Goal: Information Seeking & Learning: Check status

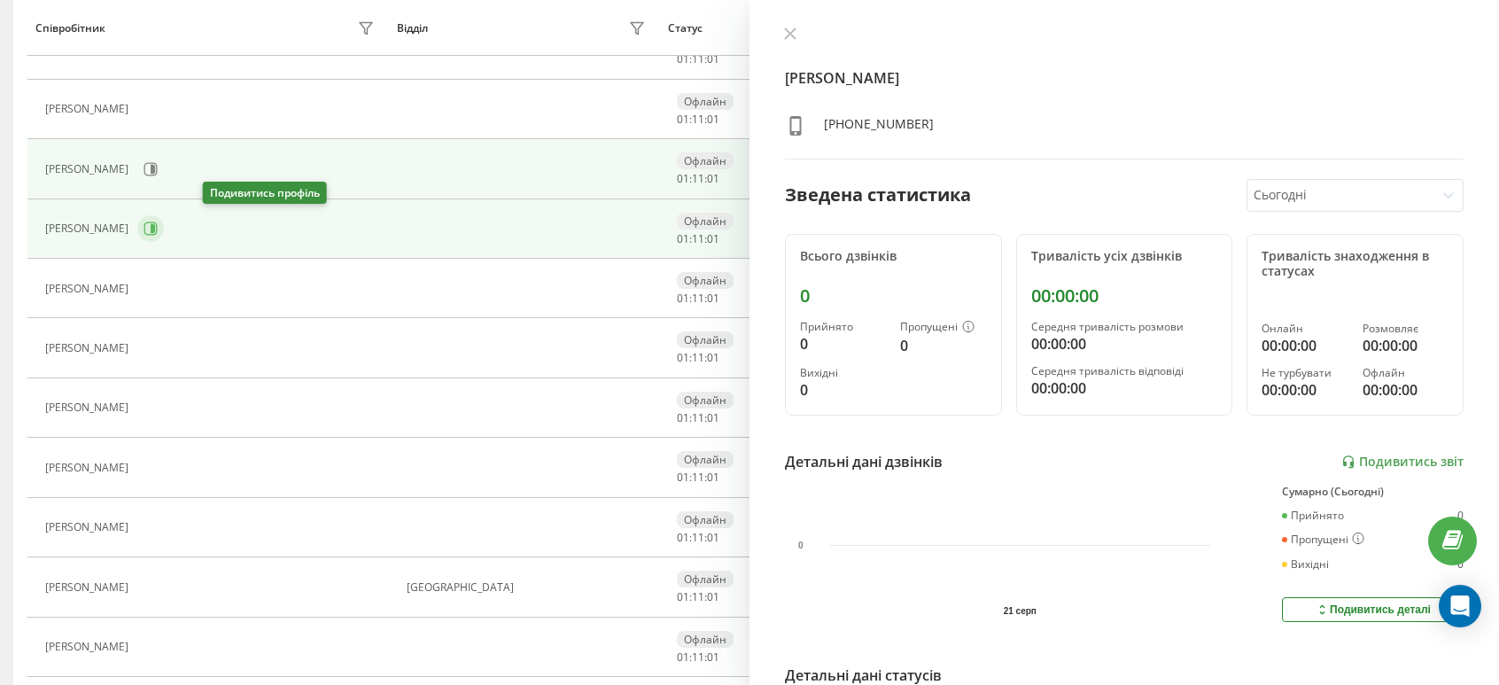
click at [158, 222] on icon at bounding box center [150, 228] width 13 height 13
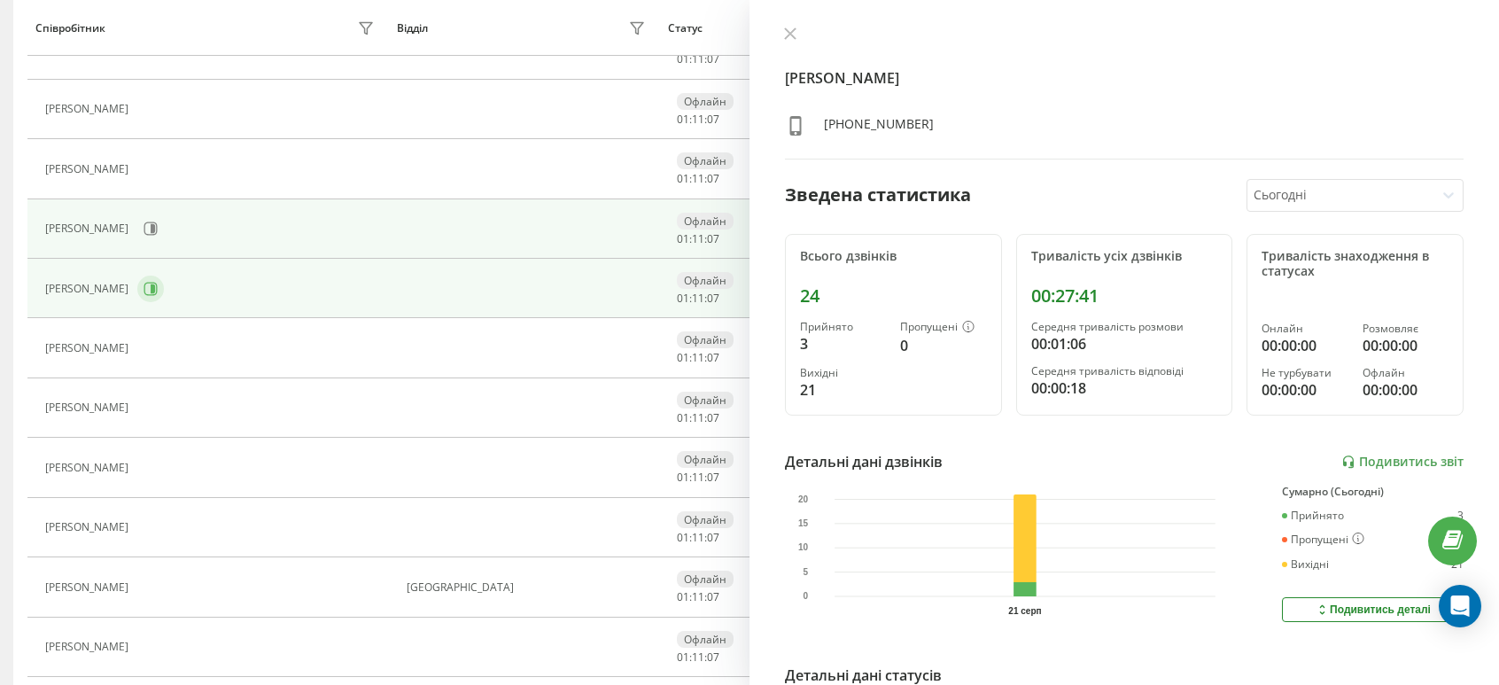
click at [164, 276] on button at bounding box center [150, 289] width 27 height 27
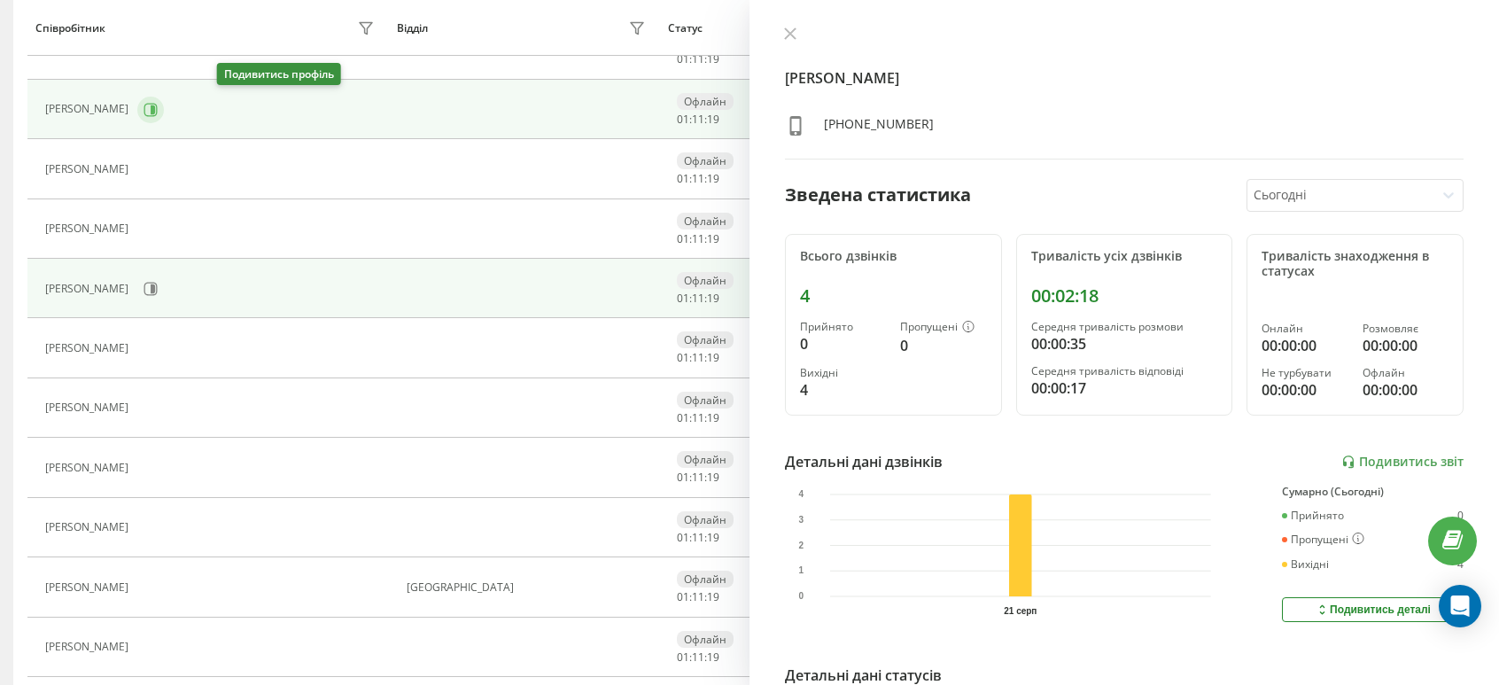
click at [164, 105] on button at bounding box center [150, 110] width 27 height 27
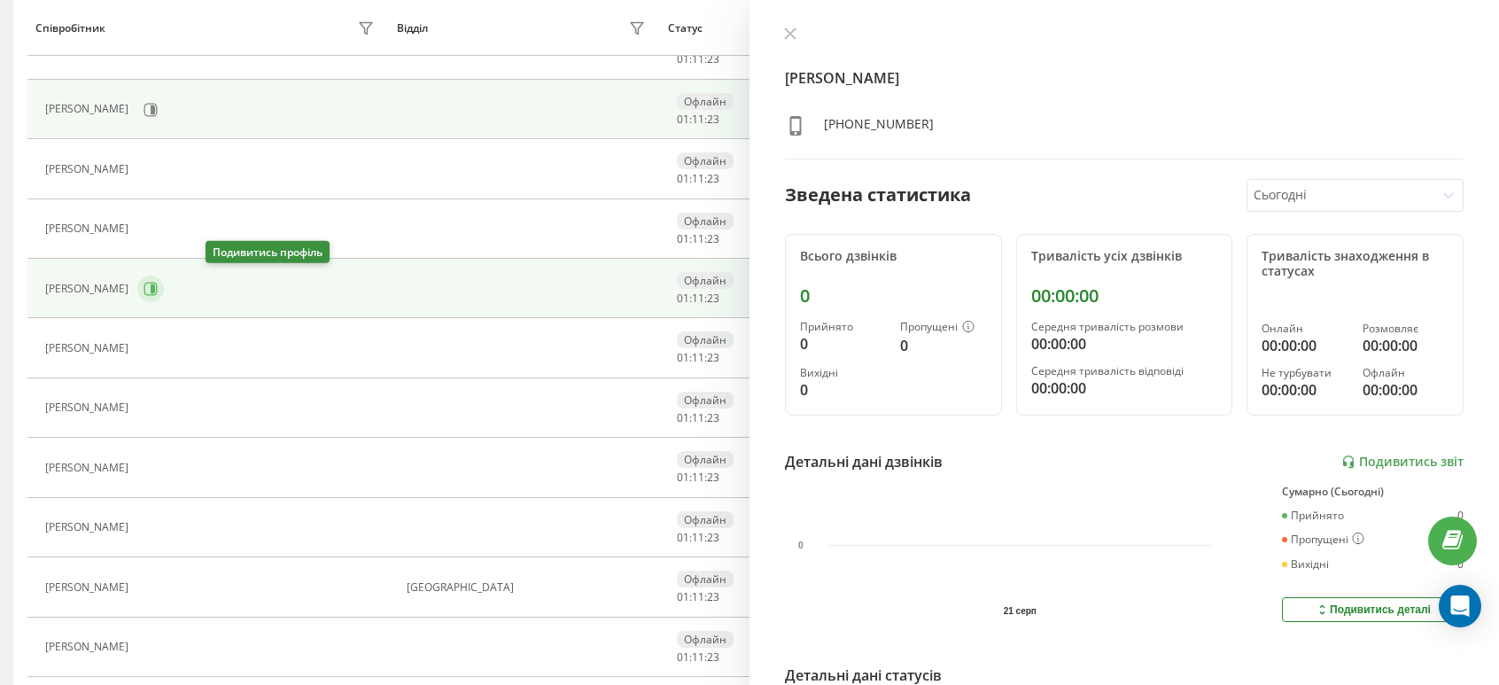
click at [158, 282] on icon at bounding box center [151, 289] width 14 height 14
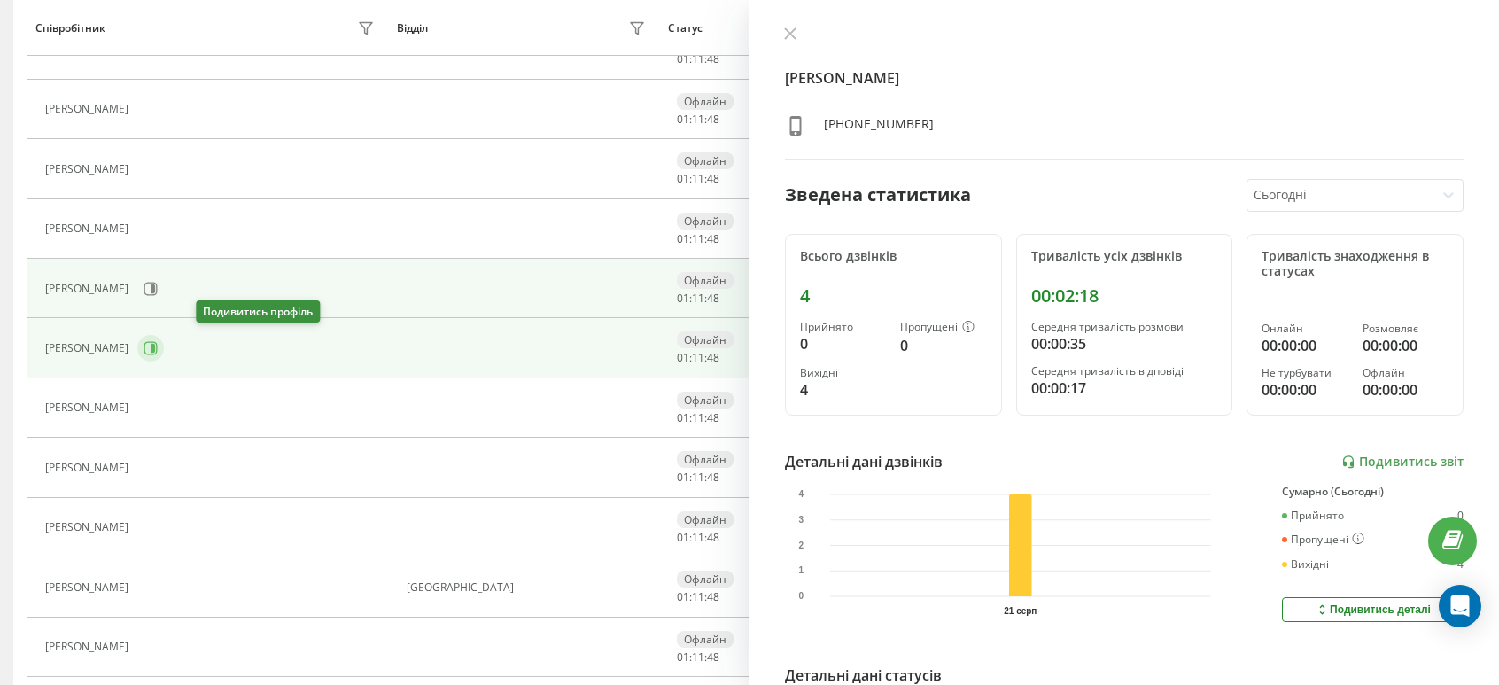
click at [155, 346] on icon at bounding box center [153, 348] width 4 height 9
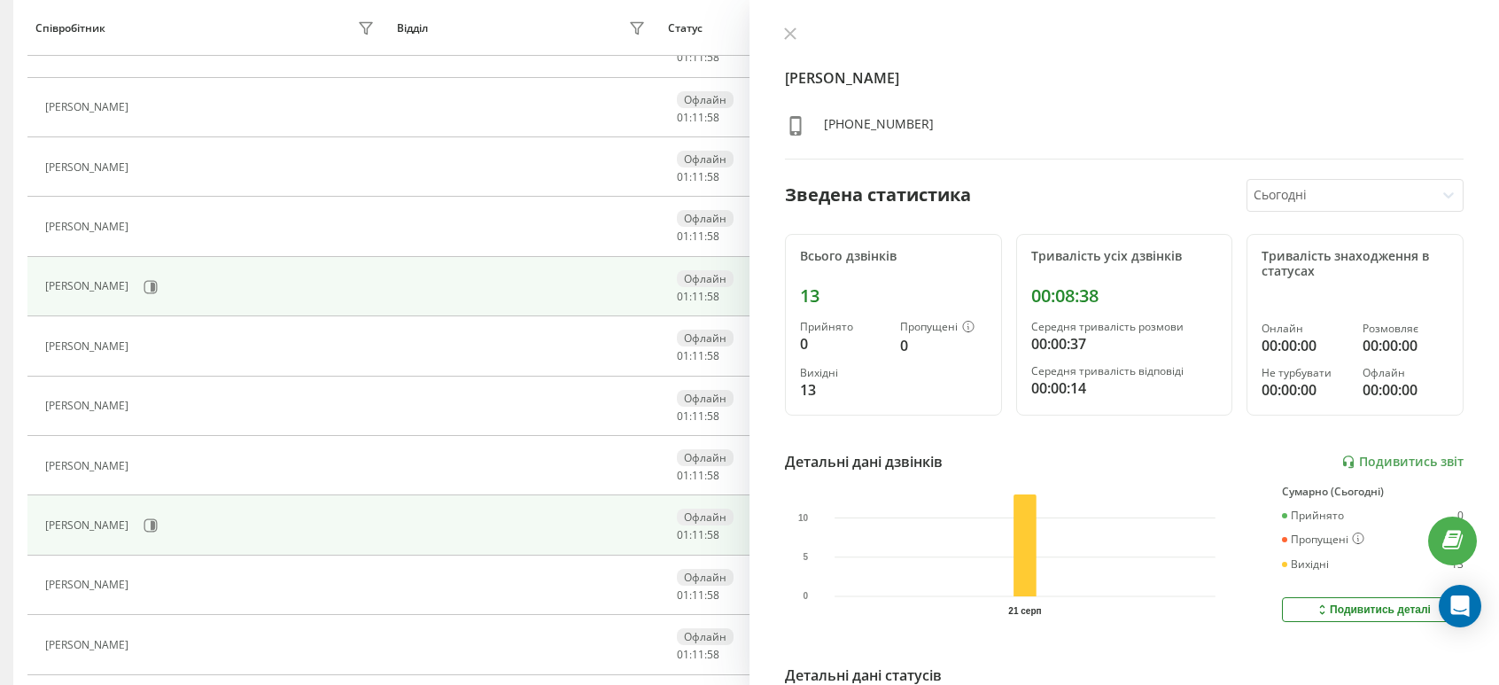
scroll to position [266, 0]
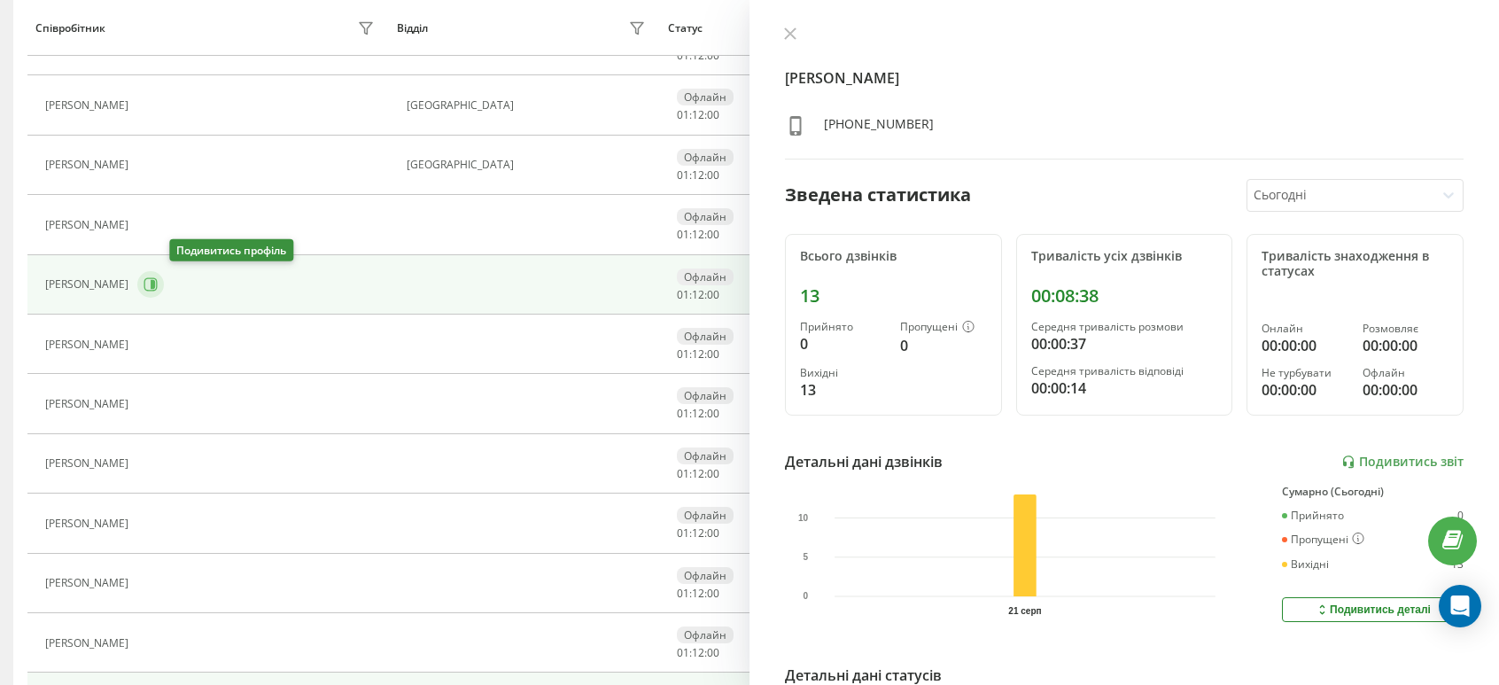
click at [158, 279] on icon at bounding box center [151, 284] width 14 height 14
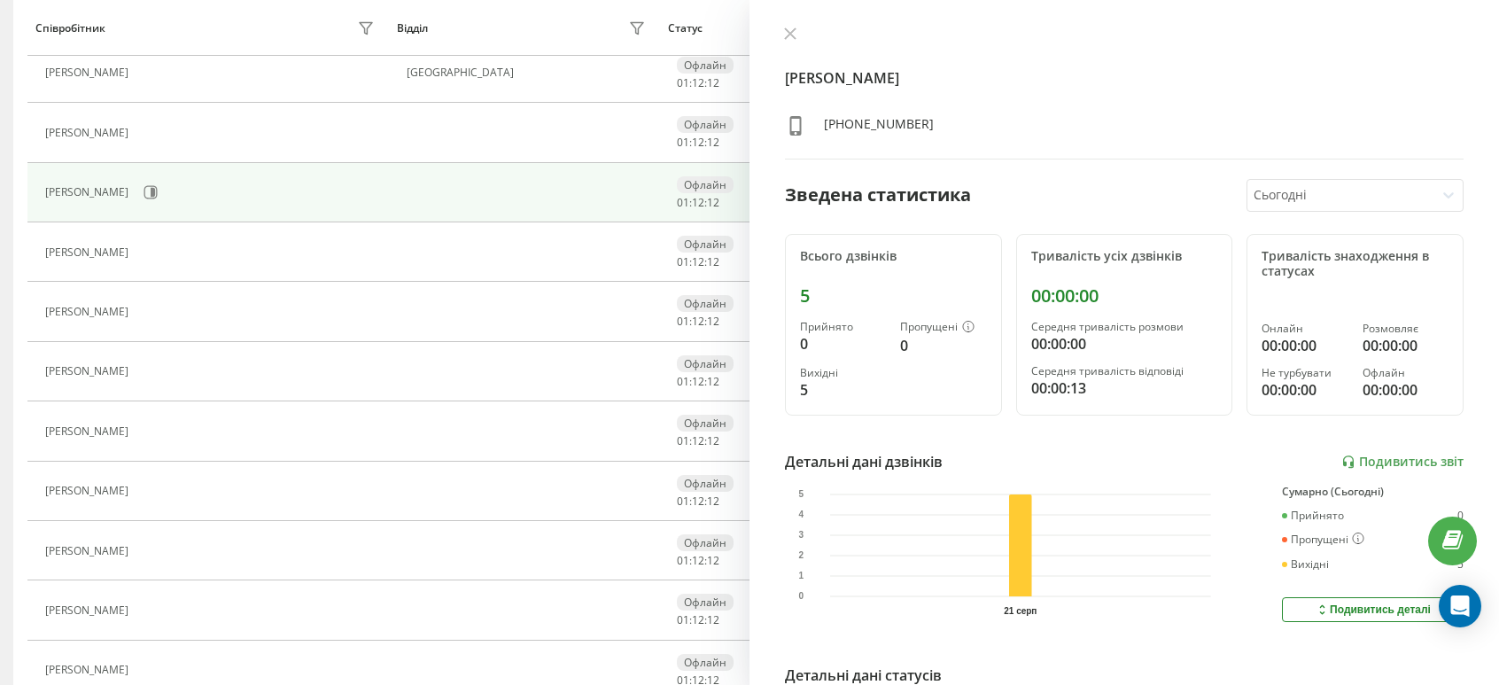
scroll to position [620, 0]
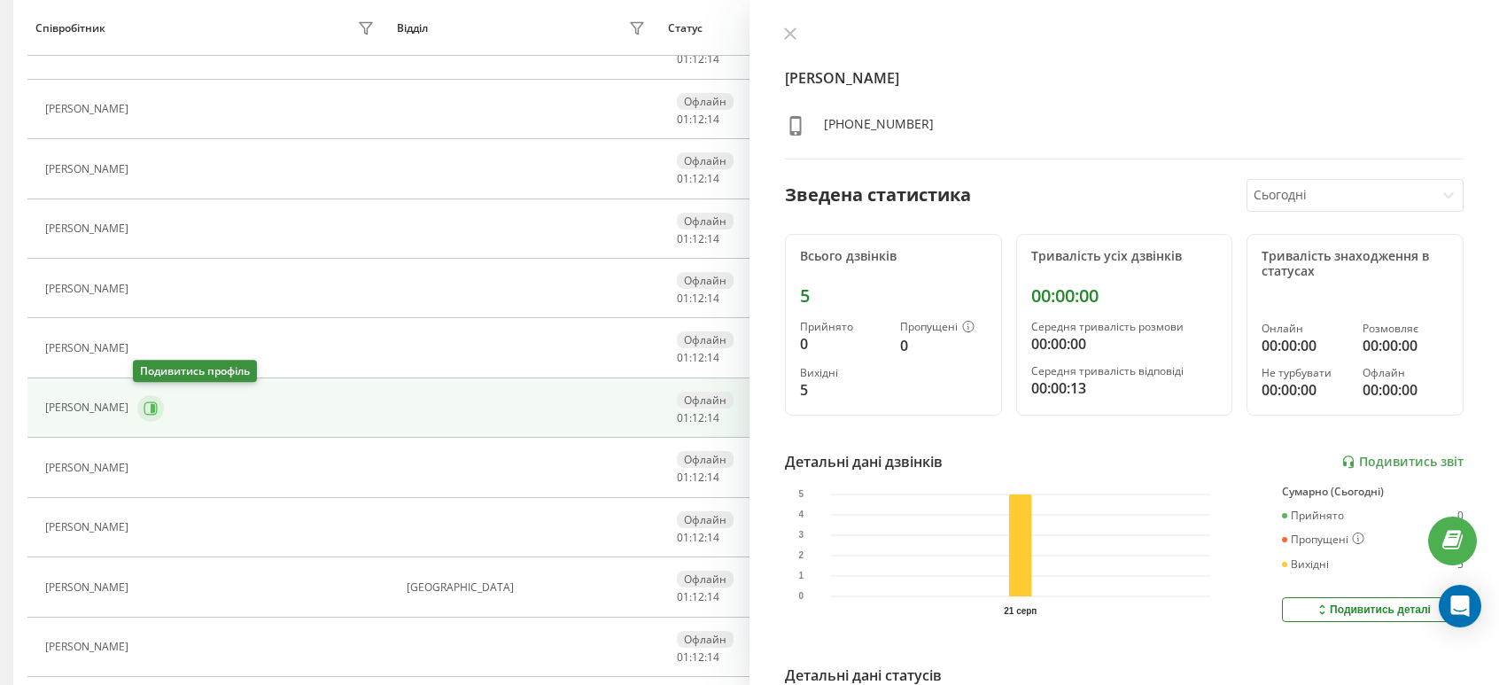
click at [152, 403] on icon at bounding box center [151, 408] width 14 height 14
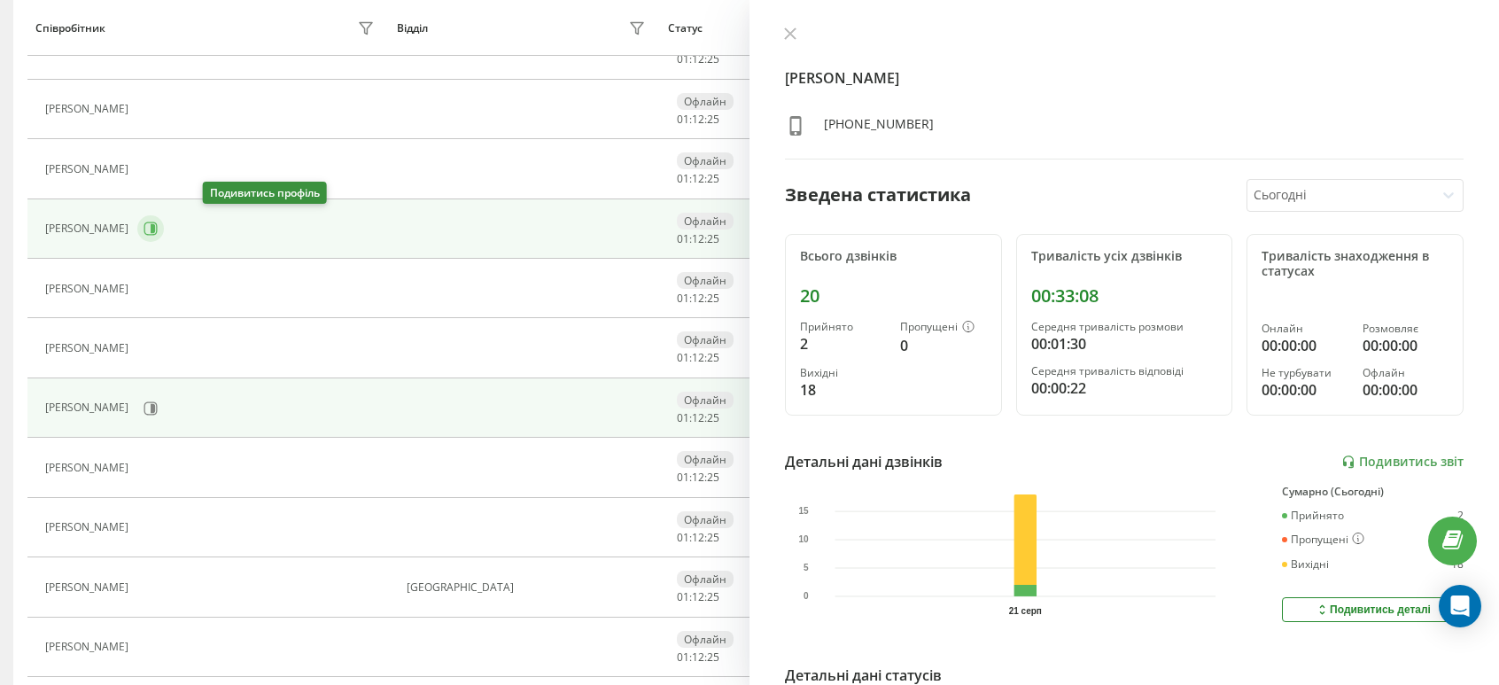
click at [158, 231] on icon at bounding box center [150, 228] width 13 height 13
